Goal: Find contact information: Find contact information

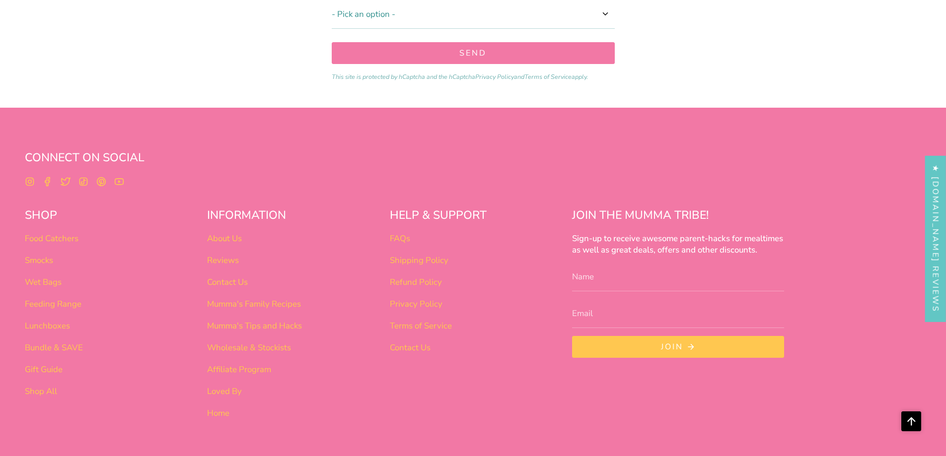
scroll to position [596, 0]
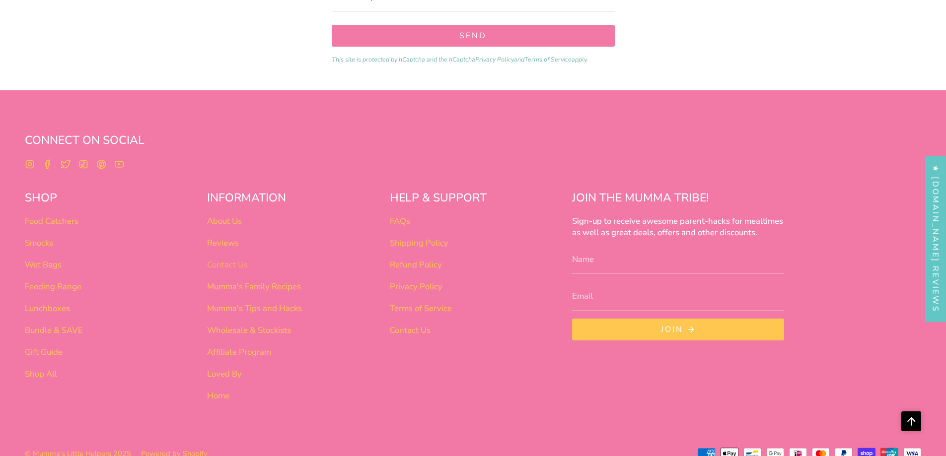
click at [232, 266] on link "Contact Us" at bounding box center [227, 264] width 41 height 11
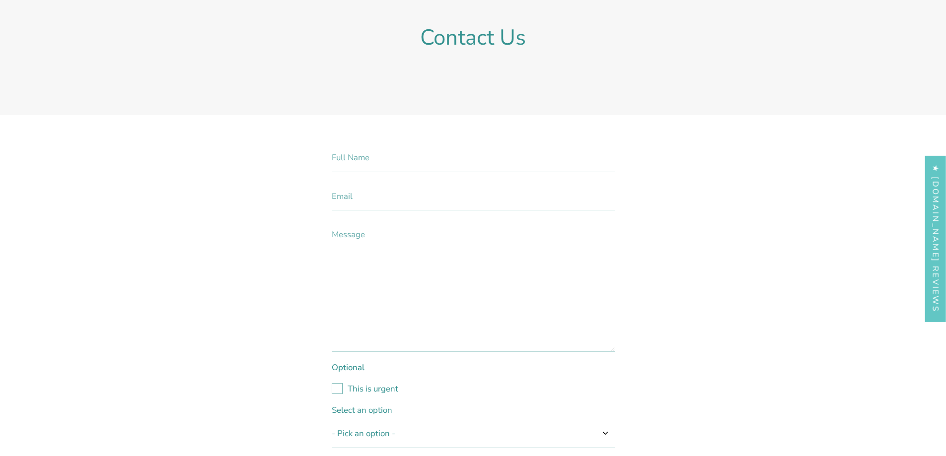
scroll to position [99, 0]
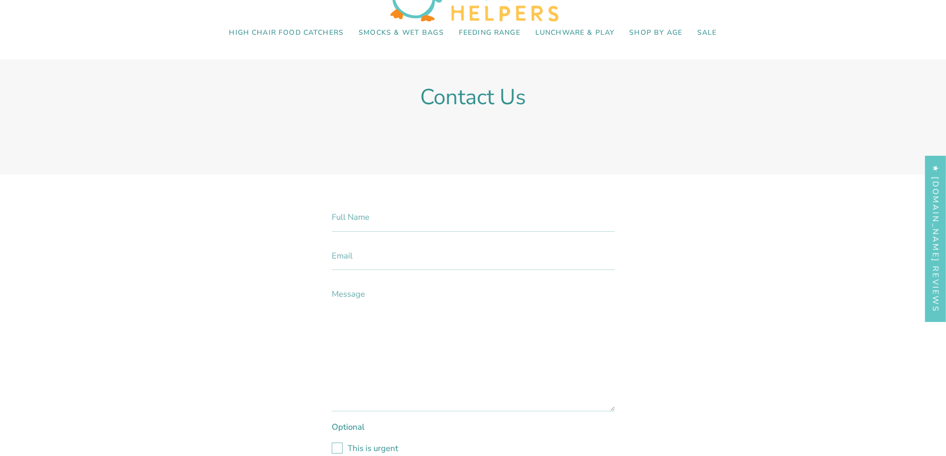
click at [348, 216] on input "Full Name" at bounding box center [473, 217] width 283 height 29
click at [365, 220] on input "Full Name" at bounding box center [473, 217] width 283 height 29
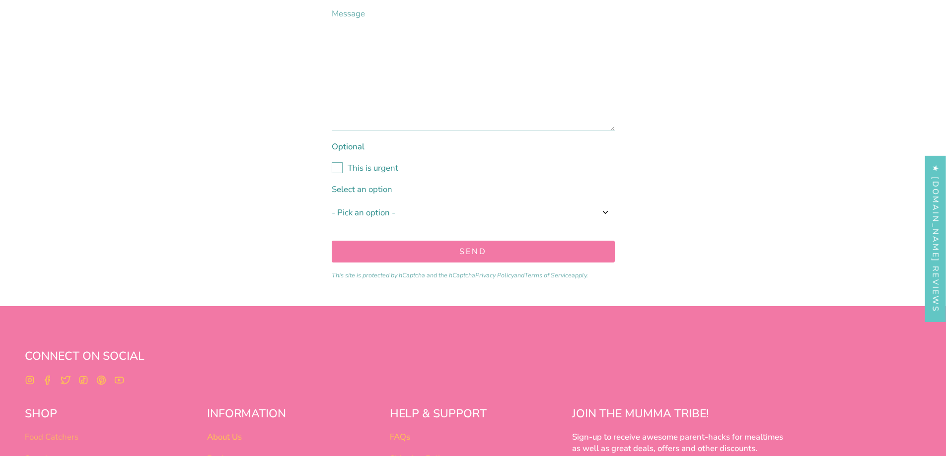
scroll to position [397, 0]
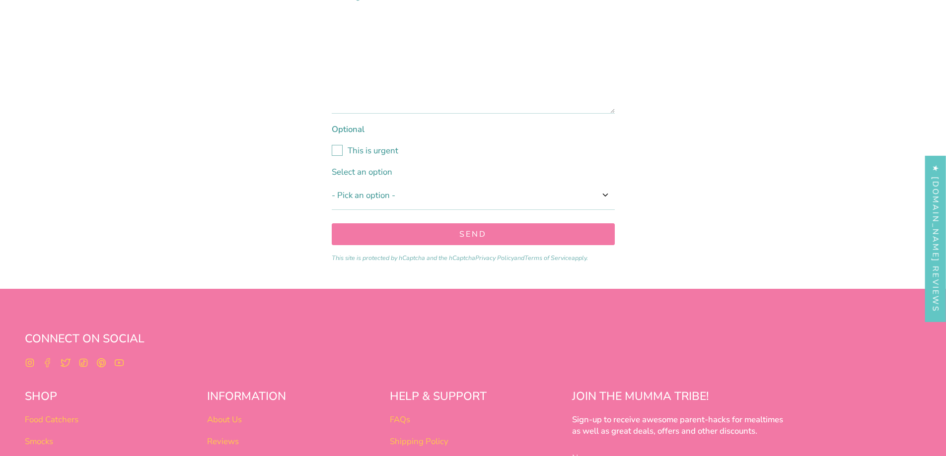
click at [47, 361] on icon at bounding box center [48, 363] width 10 height 10
